Goal: Find specific page/section: Find specific page/section

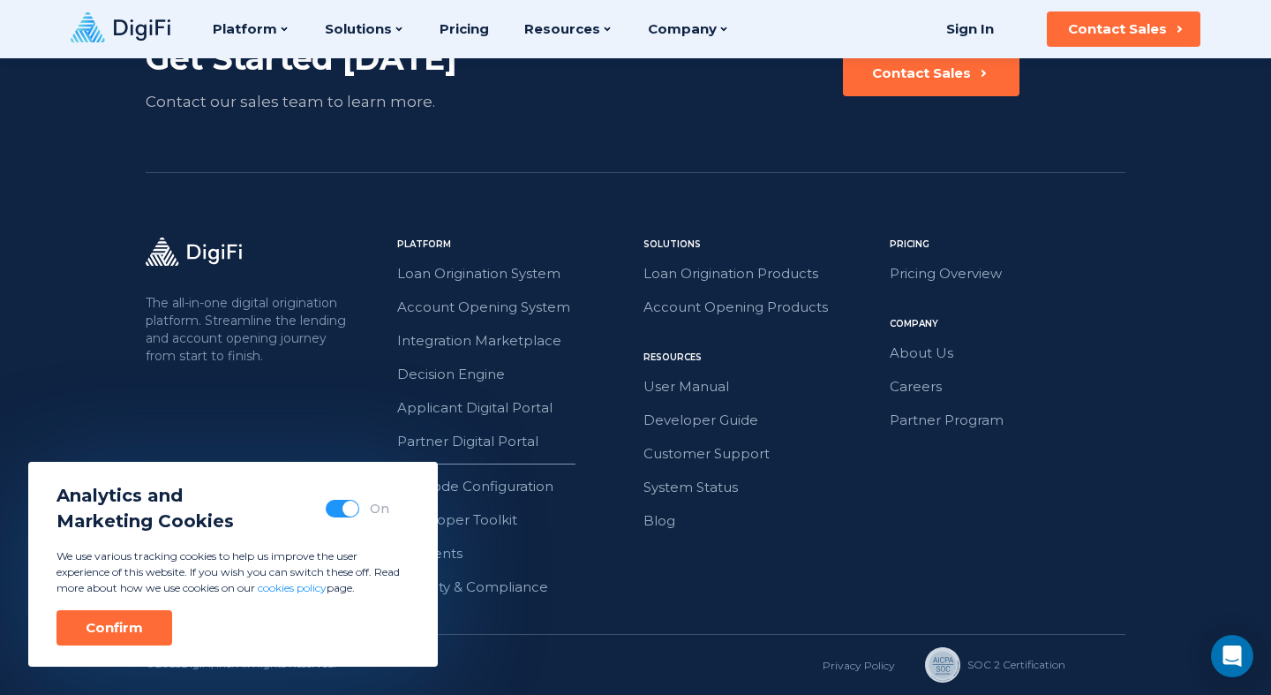
scroll to position [3198, 0]
click at [108, 620] on div "Confirm" at bounding box center [114, 628] width 57 height 18
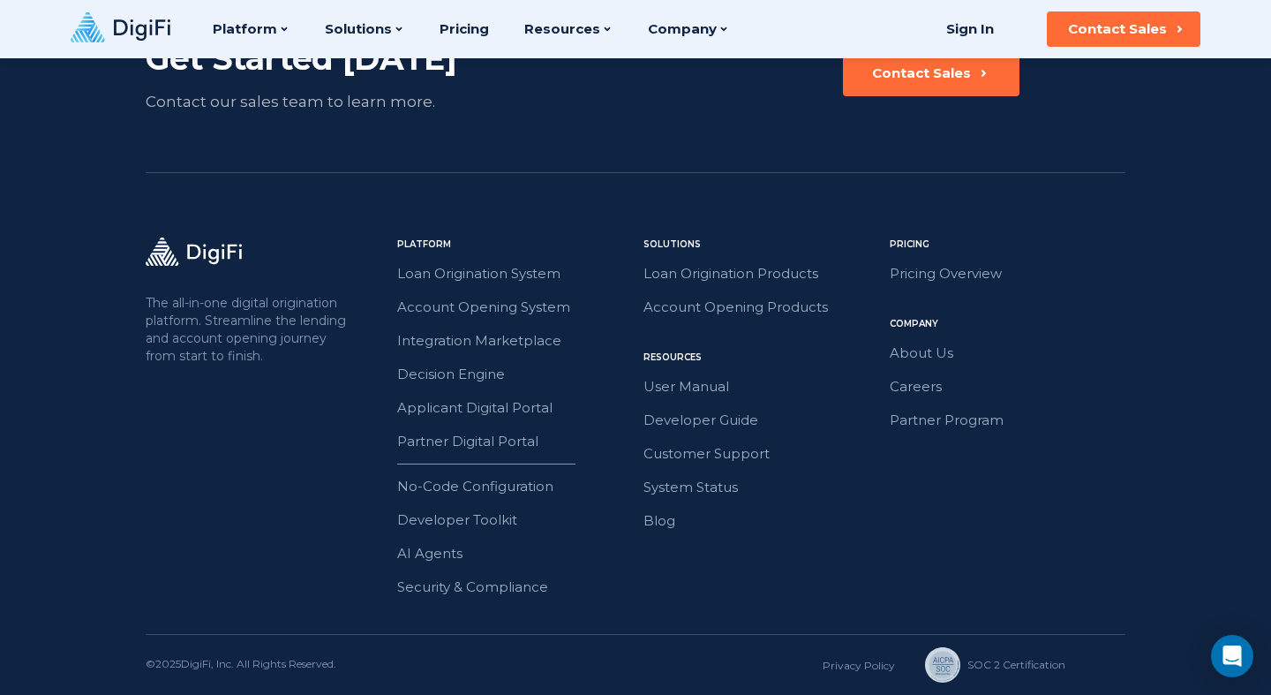
scroll to position [0, 0]
click at [915, 391] on link "Careers" at bounding box center [1008, 386] width 236 height 23
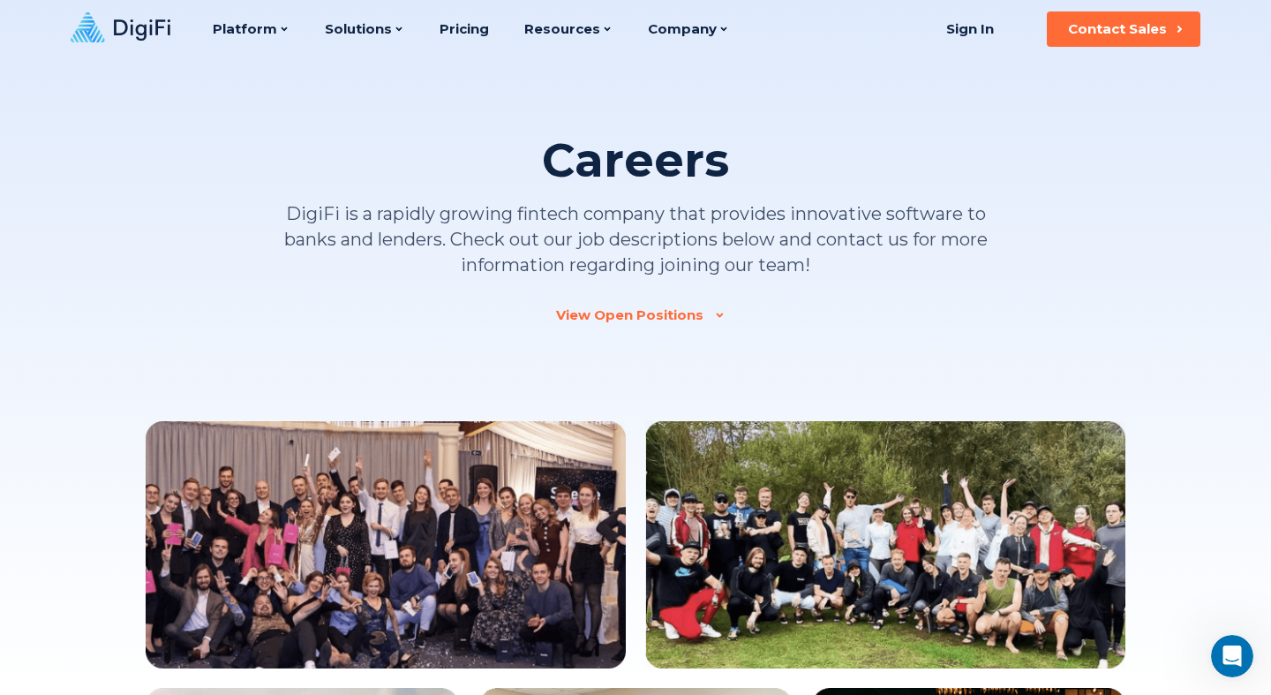
click at [641, 316] on div "View Open Positions" at bounding box center [629, 315] width 147 height 18
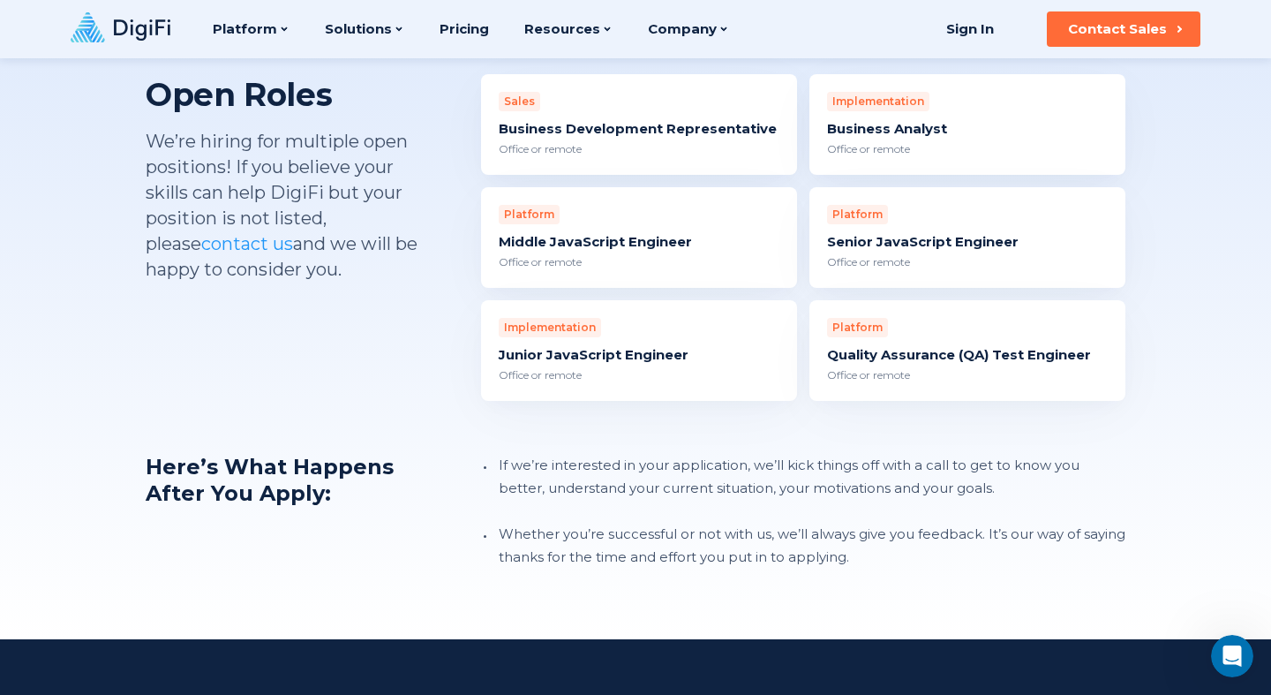
scroll to position [1672, 0]
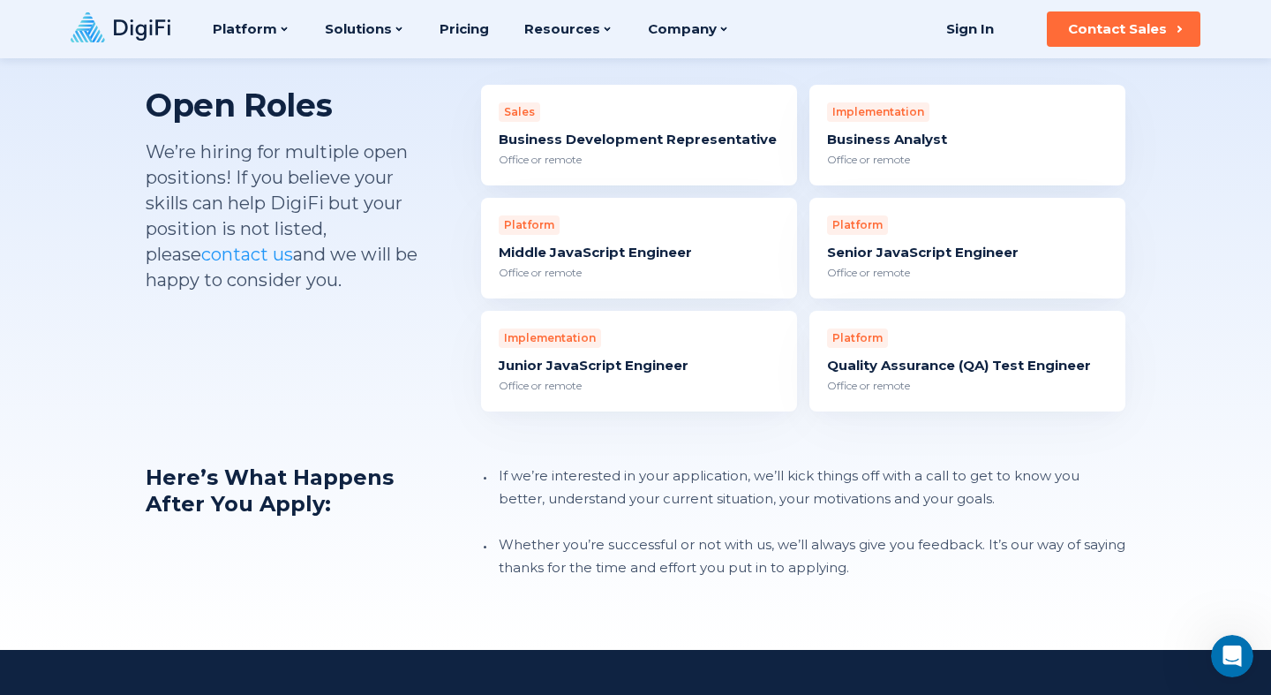
click at [901, 131] on div "Business Analyst" at bounding box center [967, 140] width 281 height 18
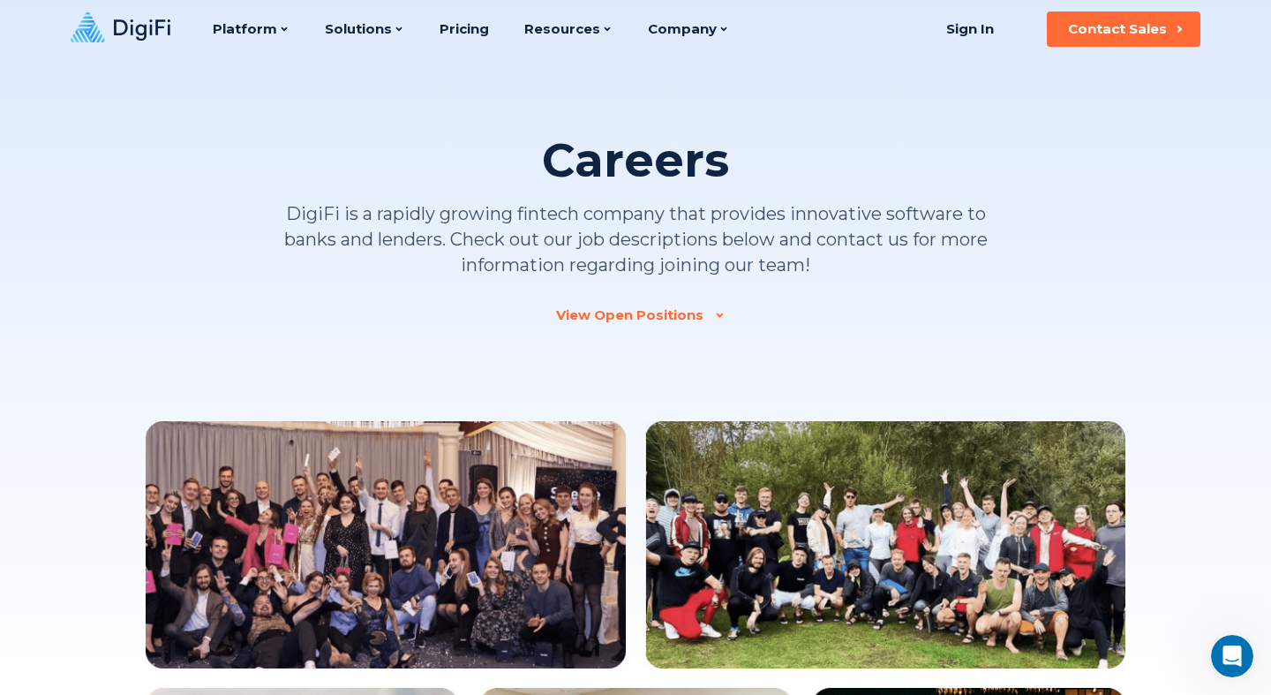
scroll to position [0, 0]
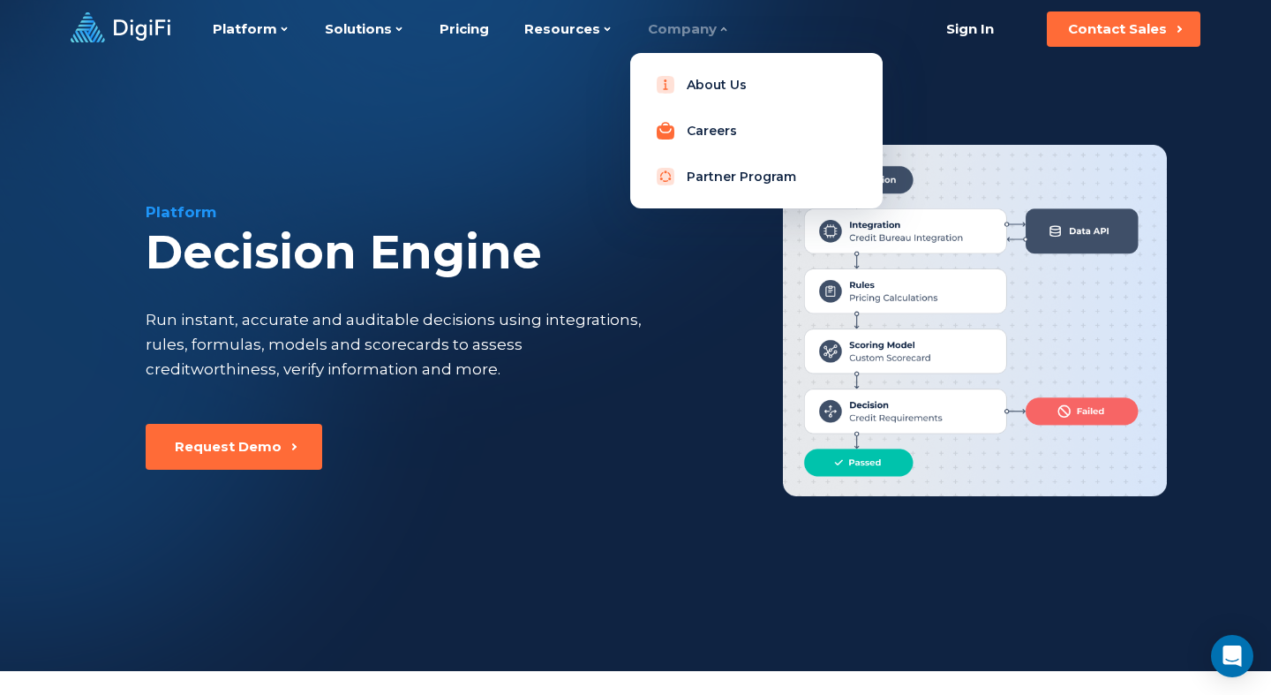
click at [703, 128] on link "Careers" at bounding box center [756, 130] width 224 height 35
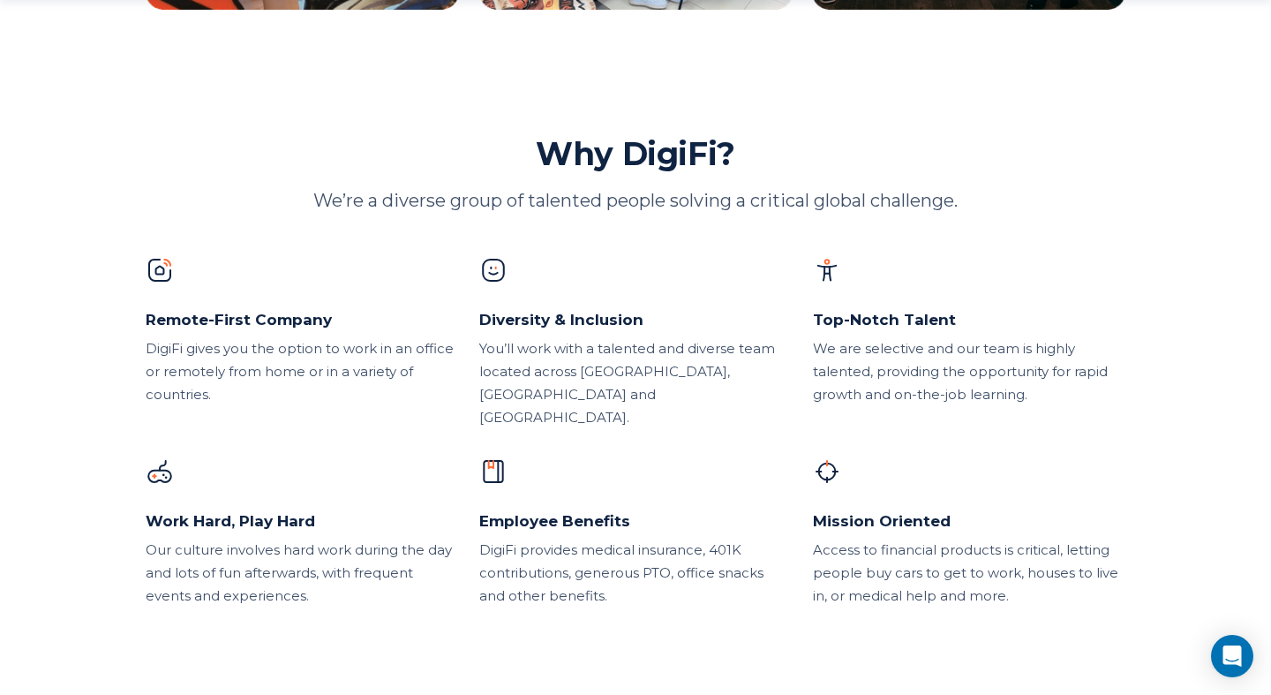
scroll to position [965, 0]
